Goal: Navigation & Orientation: Find specific page/section

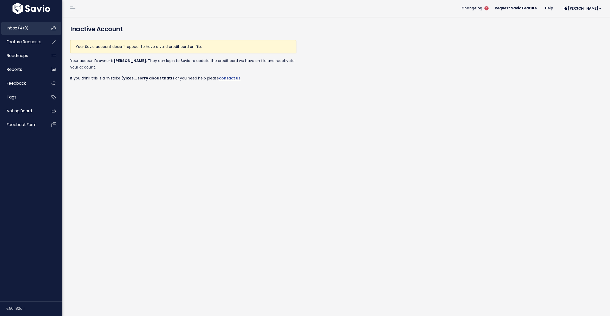
click at [12, 26] on span "Inbox (4/0)" at bounding box center [18, 27] width 22 height 5
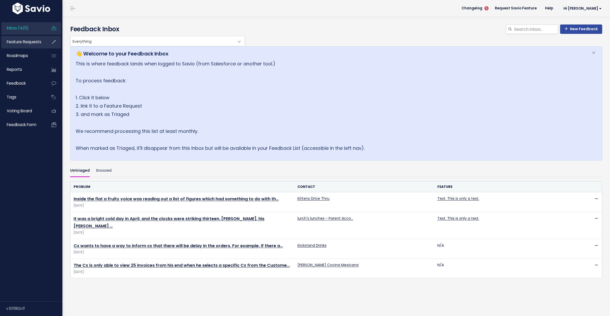
click at [14, 42] on span "Feature Requests" at bounding box center [24, 41] width 35 height 5
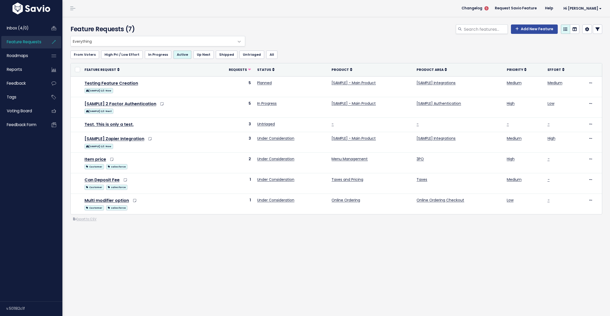
click at [235, 9] on header "Changelog 5 Request Savio Feature Help Hi Beau Vault Settings My Settings Integ…" at bounding box center [336, 8] width 548 height 17
